Goal: Information Seeking & Learning: Learn about a topic

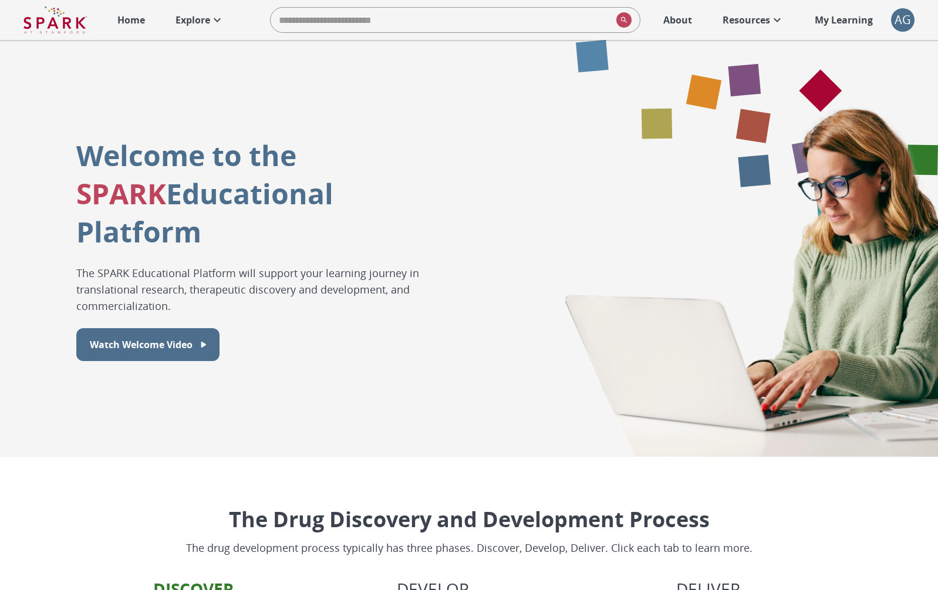
click at [207, 19] on p "Explore" at bounding box center [192, 20] width 35 height 14
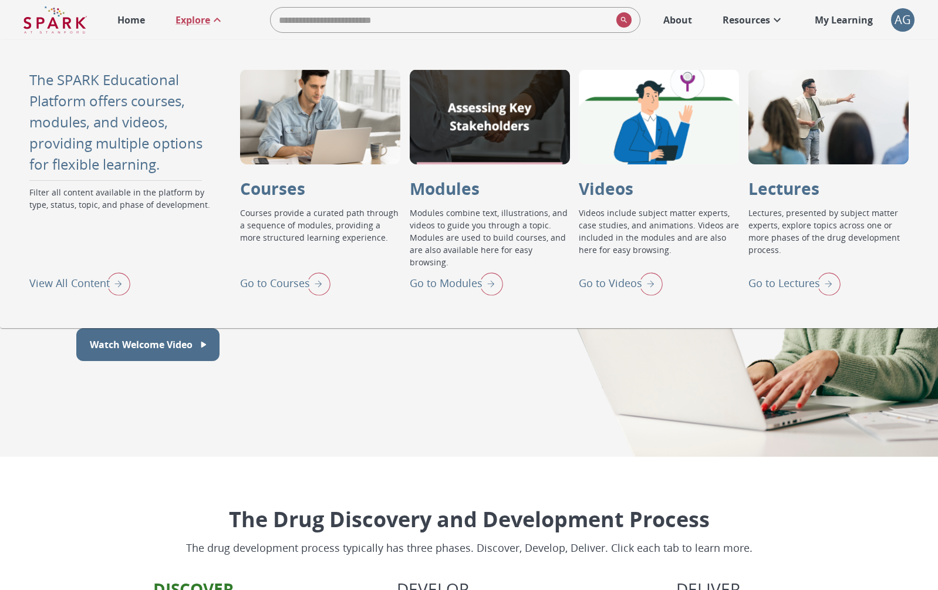
click at [113, 268] on img "View All Content" at bounding box center [115, 283] width 29 height 31
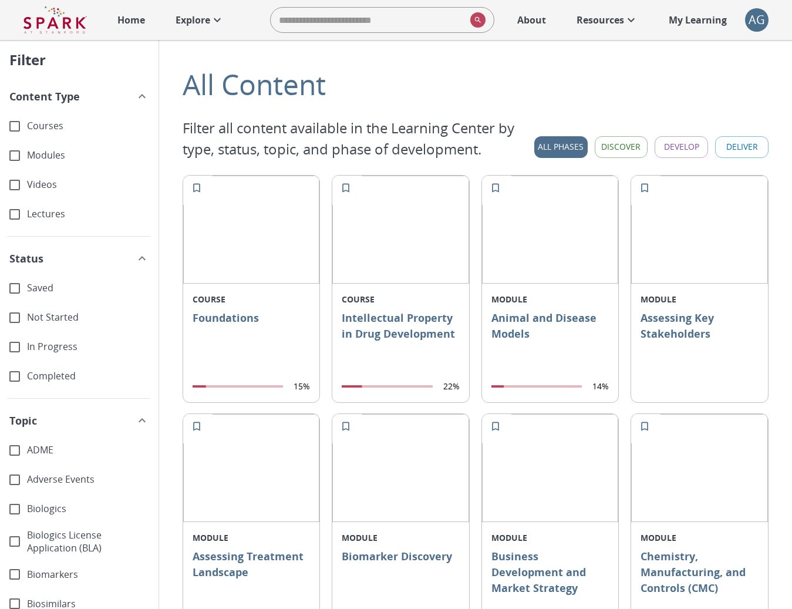
click at [216, 22] on icon at bounding box center [217, 20] width 14 height 14
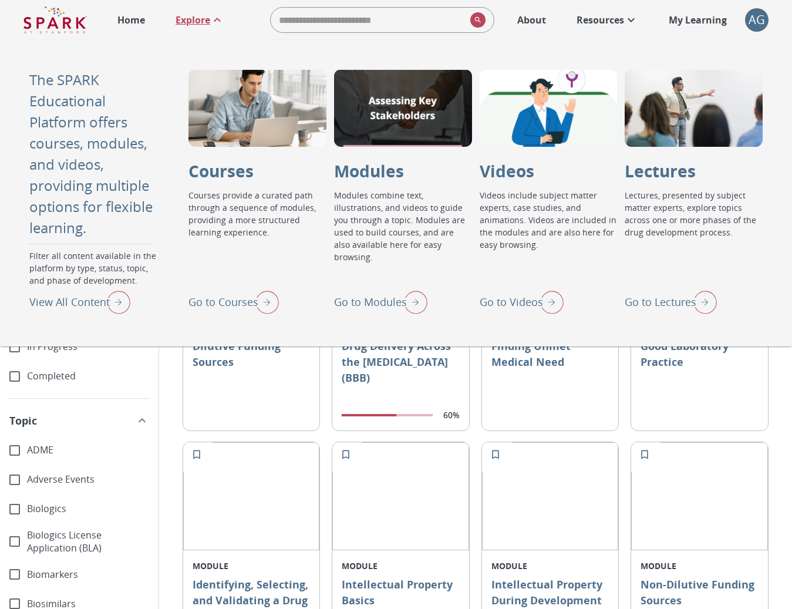
scroll to position [1143, 0]
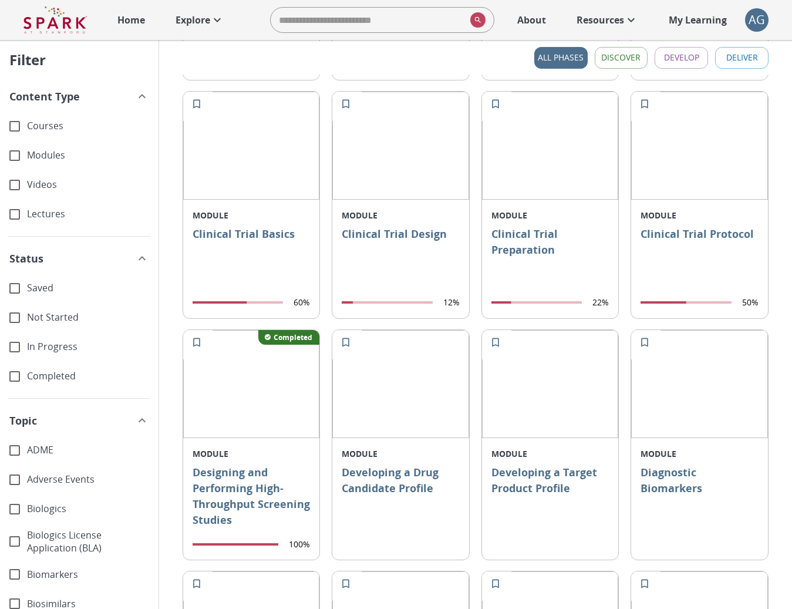
scroll to position [0, 0]
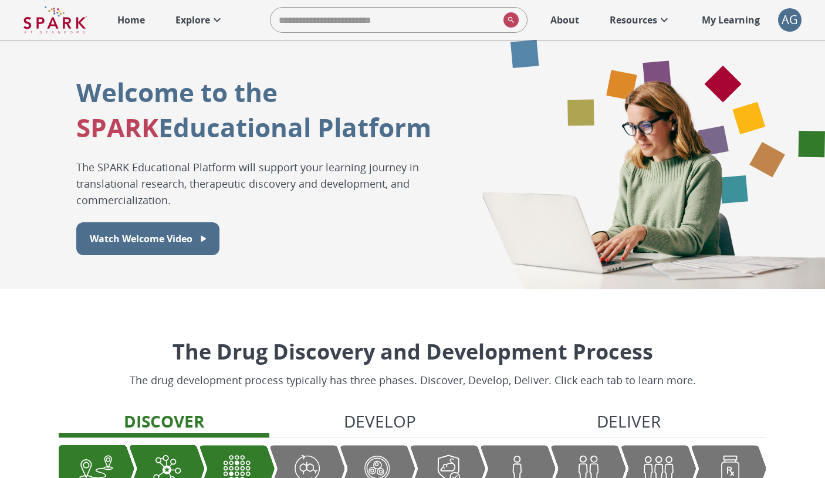
click at [200, 22] on p "Explore" at bounding box center [192, 20] width 35 height 14
click at [188, 21] on p "Explore" at bounding box center [192, 20] width 35 height 14
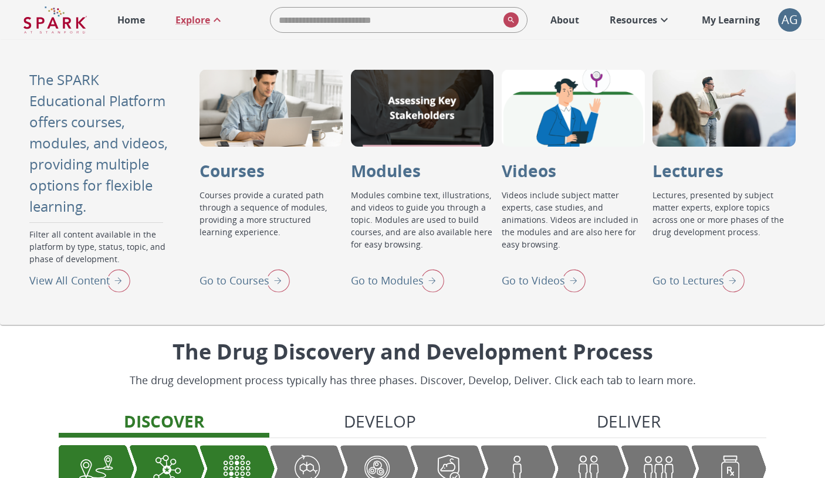
click at [106, 272] on img "View All Content" at bounding box center [115, 280] width 29 height 31
